Goal: Check status

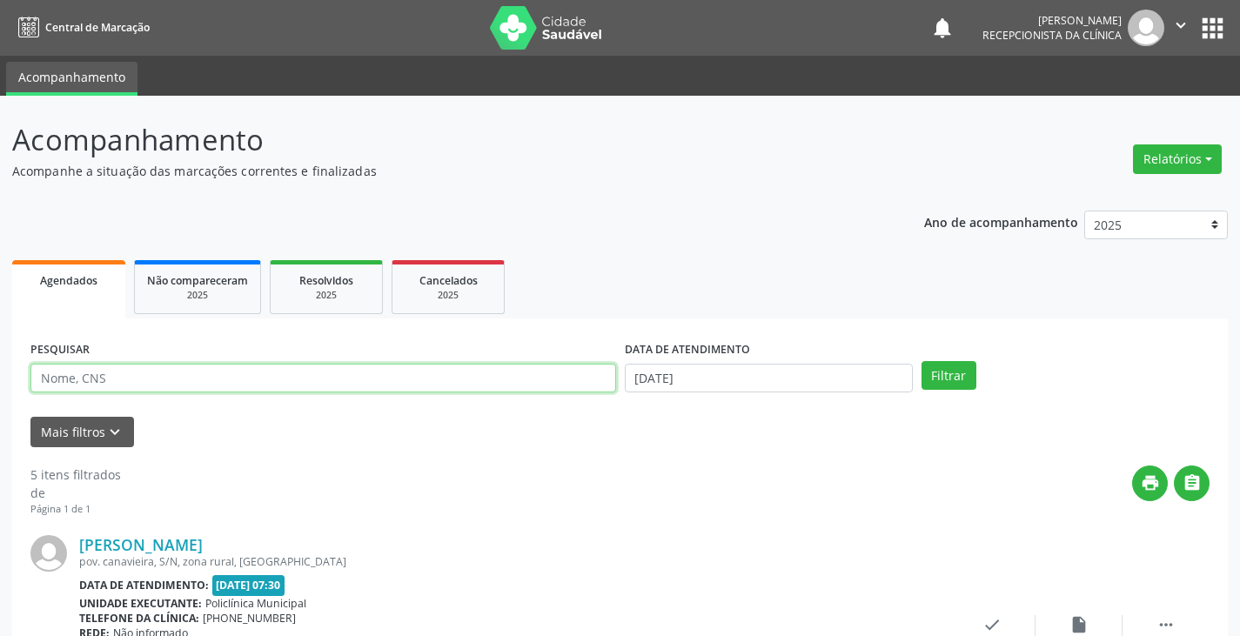
click at [232, 376] on input "text" at bounding box center [323, 379] width 586 height 30
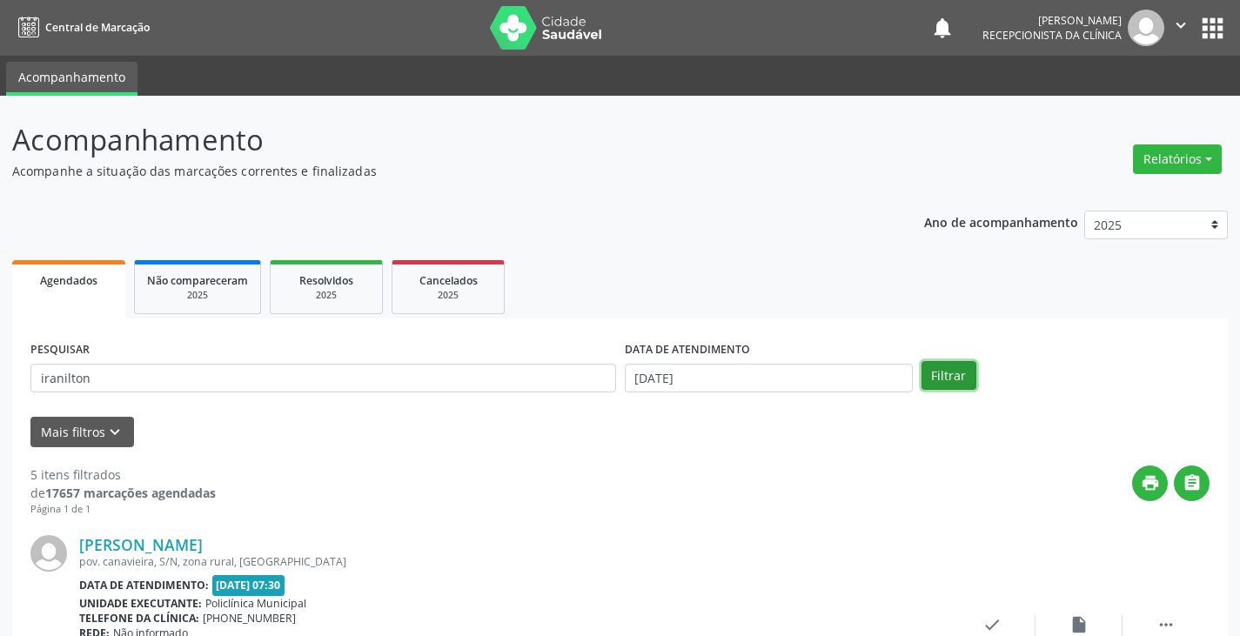
click at [949, 376] on button "Filtrar" at bounding box center [949, 376] width 55 height 30
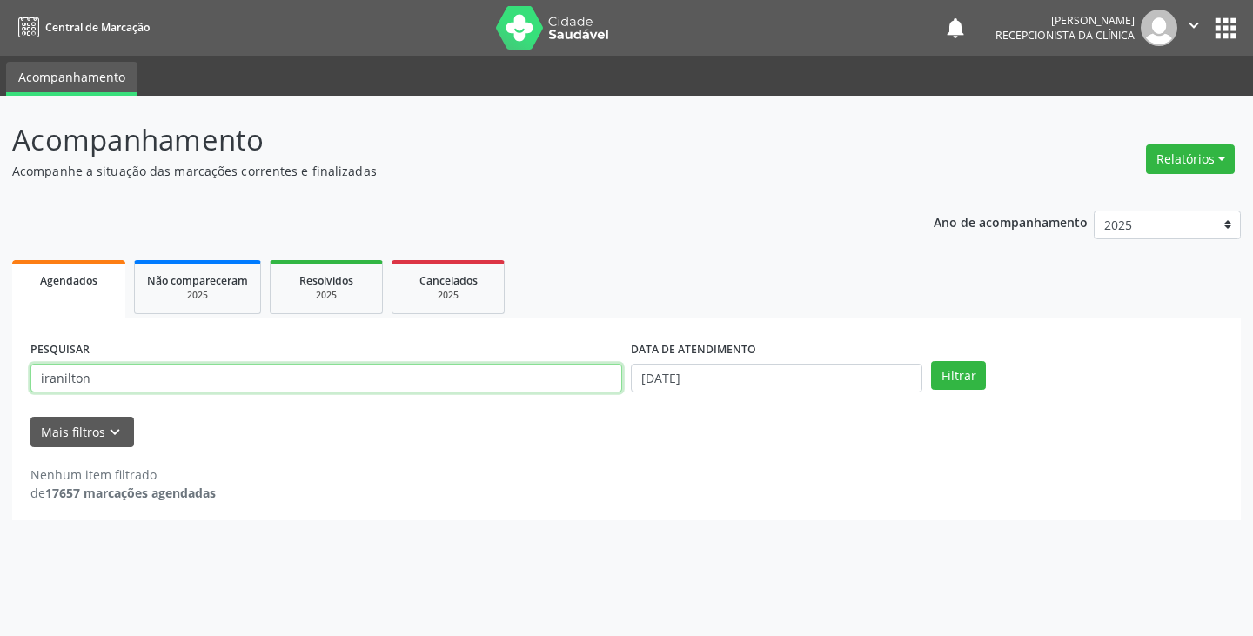
click at [136, 379] on input "iranilton" at bounding box center [326, 379] width 592 height 30
type input "iranilton rios"
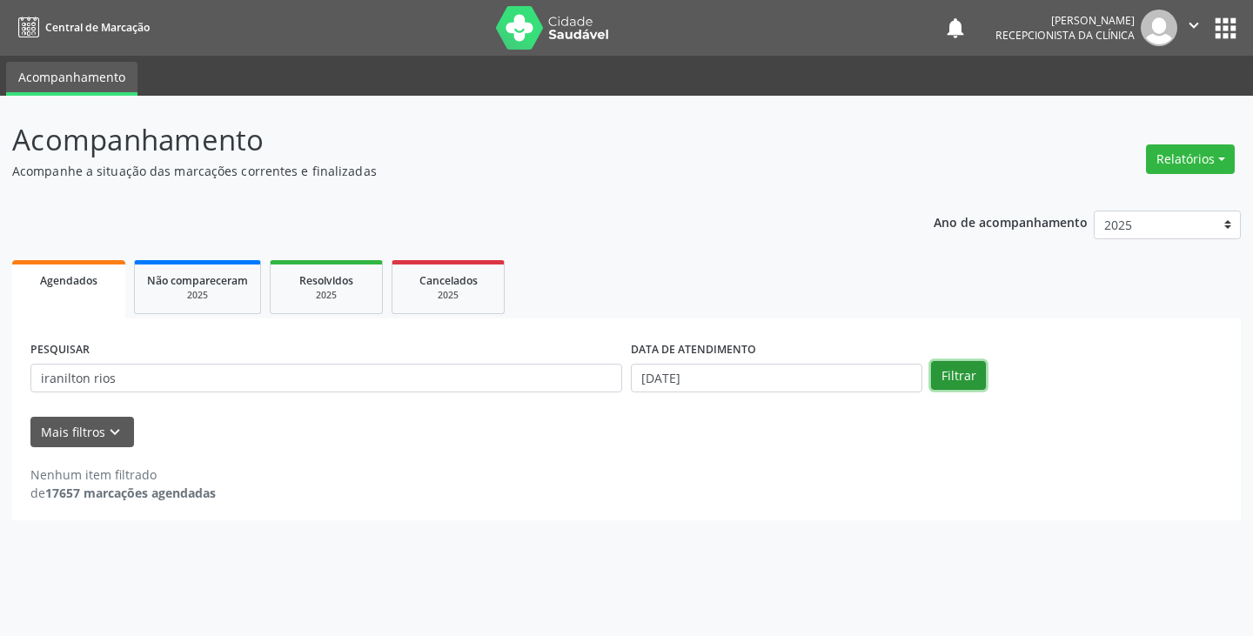
click at [974, 370] on button "Filtrar" at bounding box center [958, 376] width 55 height 30
